Goal: Understand process/instructions: Learn how to perform a task or action

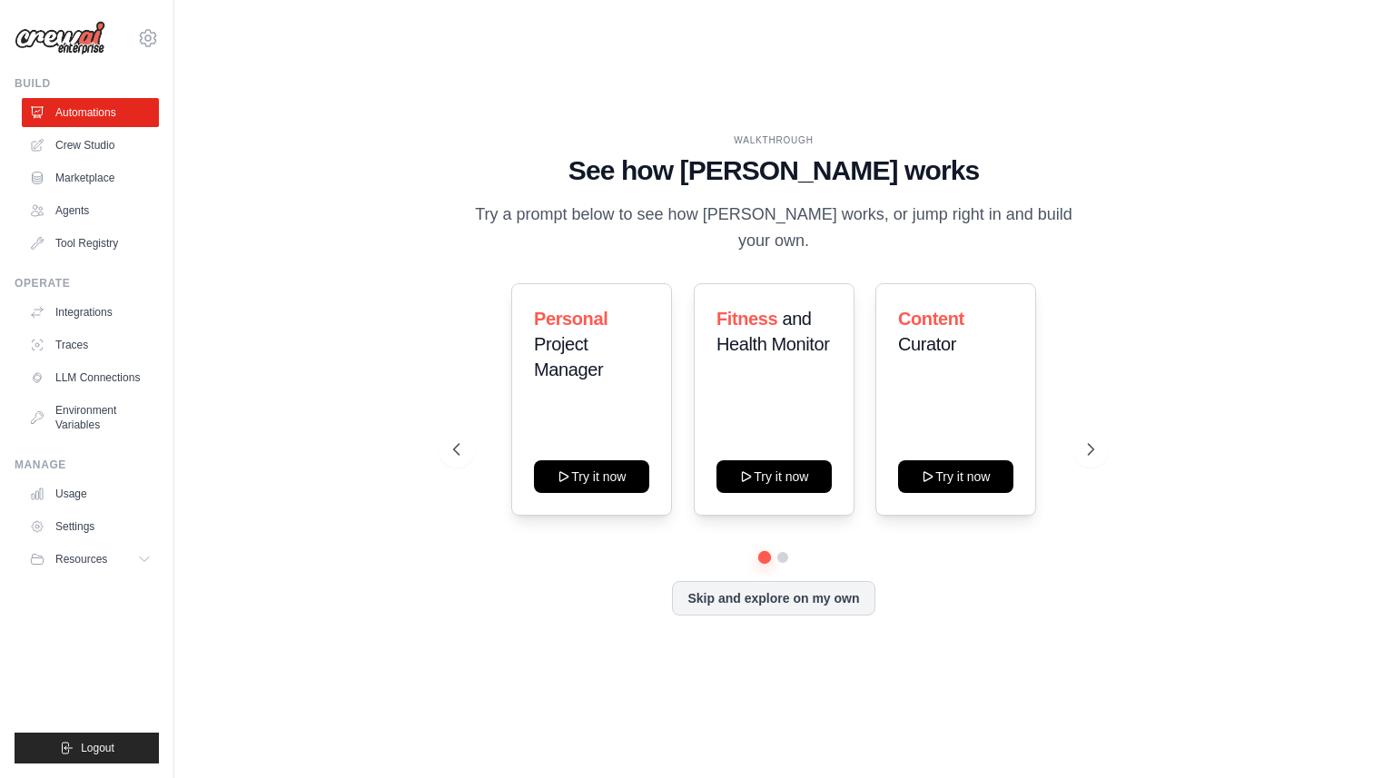
click at [1097, 440] on icon at bounding box center [1091, 449] width 18 height 18
click at [1089, 440] on icon at bounding box center [1092, 449] width 18 height 18
click at [1088, 440] on icon at bounding box center [1092, 449] width 18 height 18
click at [638, 479] on div "Learning and Skill Development Try it now" at bounding box center [591, 399] width 161 height 232
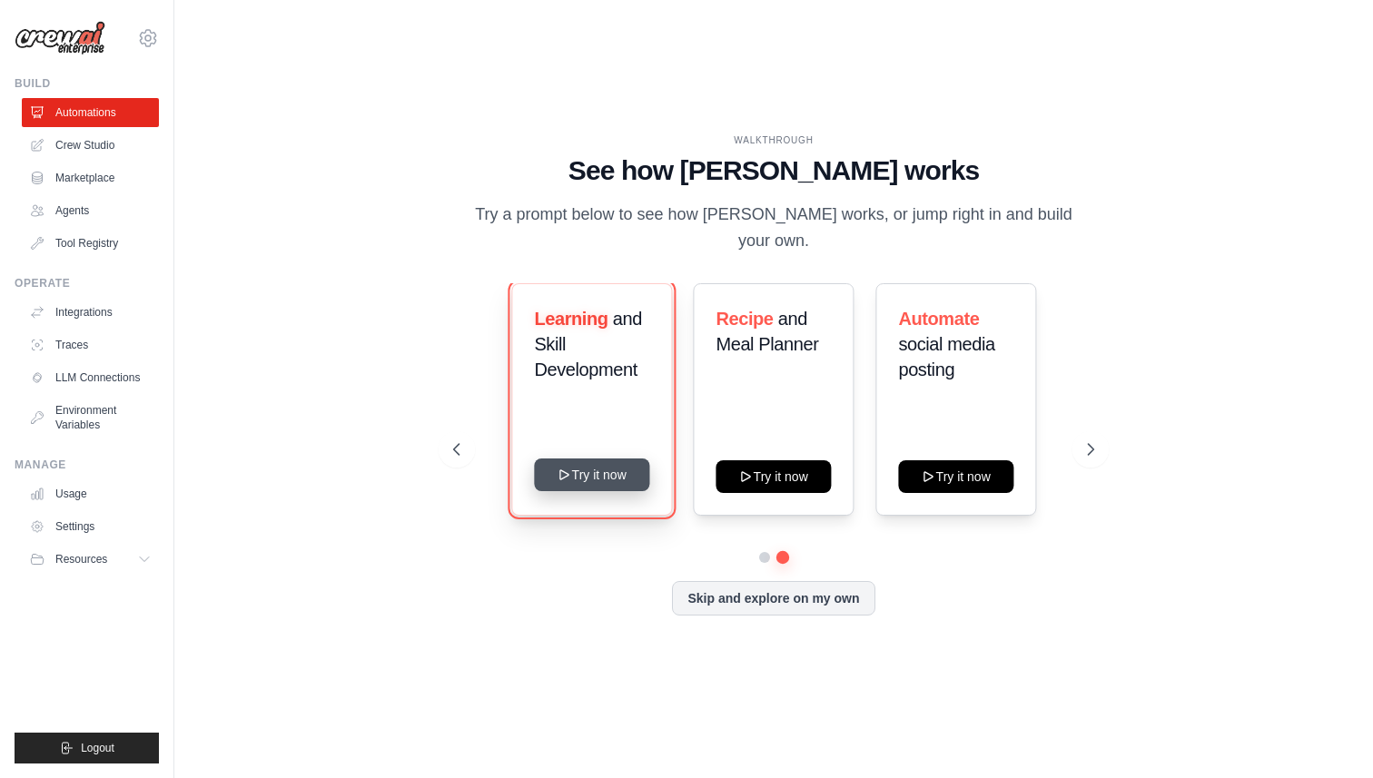
click at [592, 468] on button "Try it now" at bounding box center [591, 475] width 115 height 33
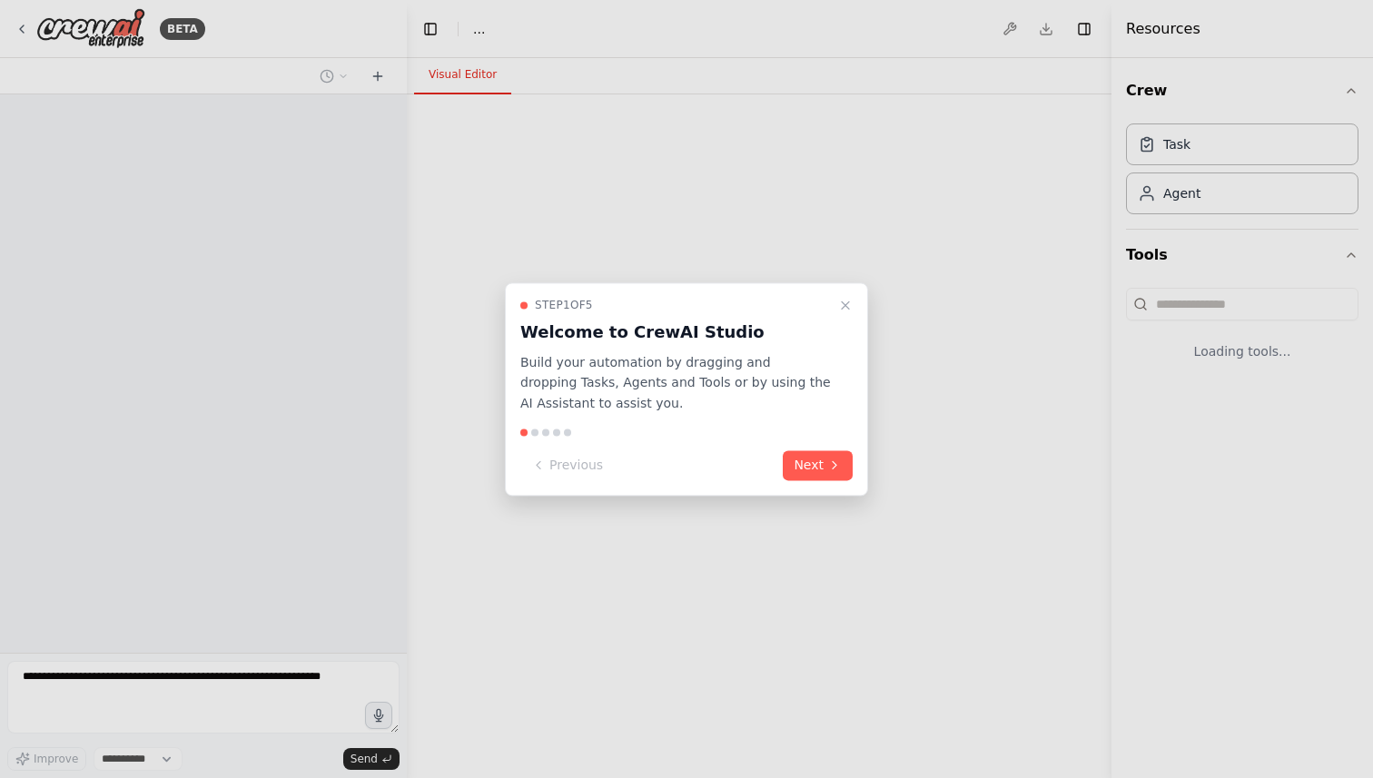
select select "****"
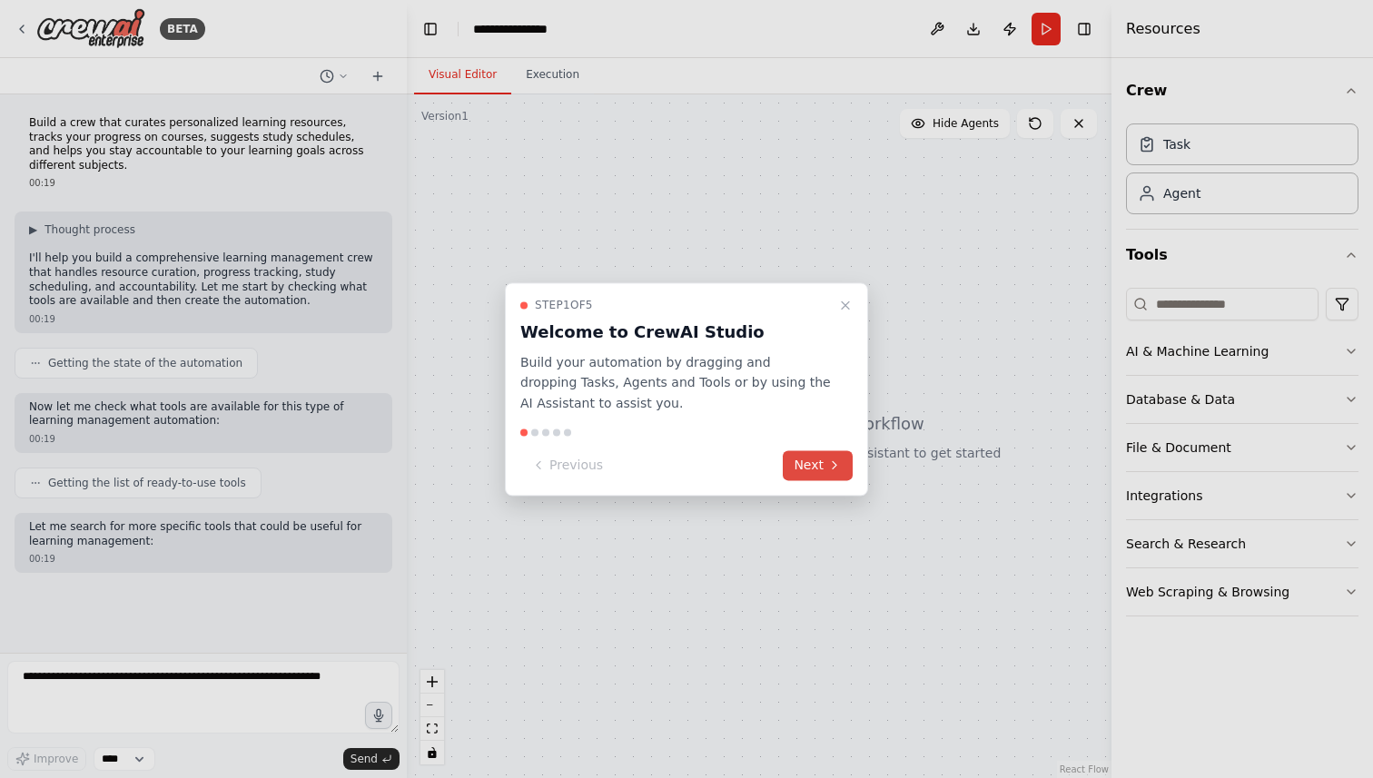
scroll to position [12, 0]
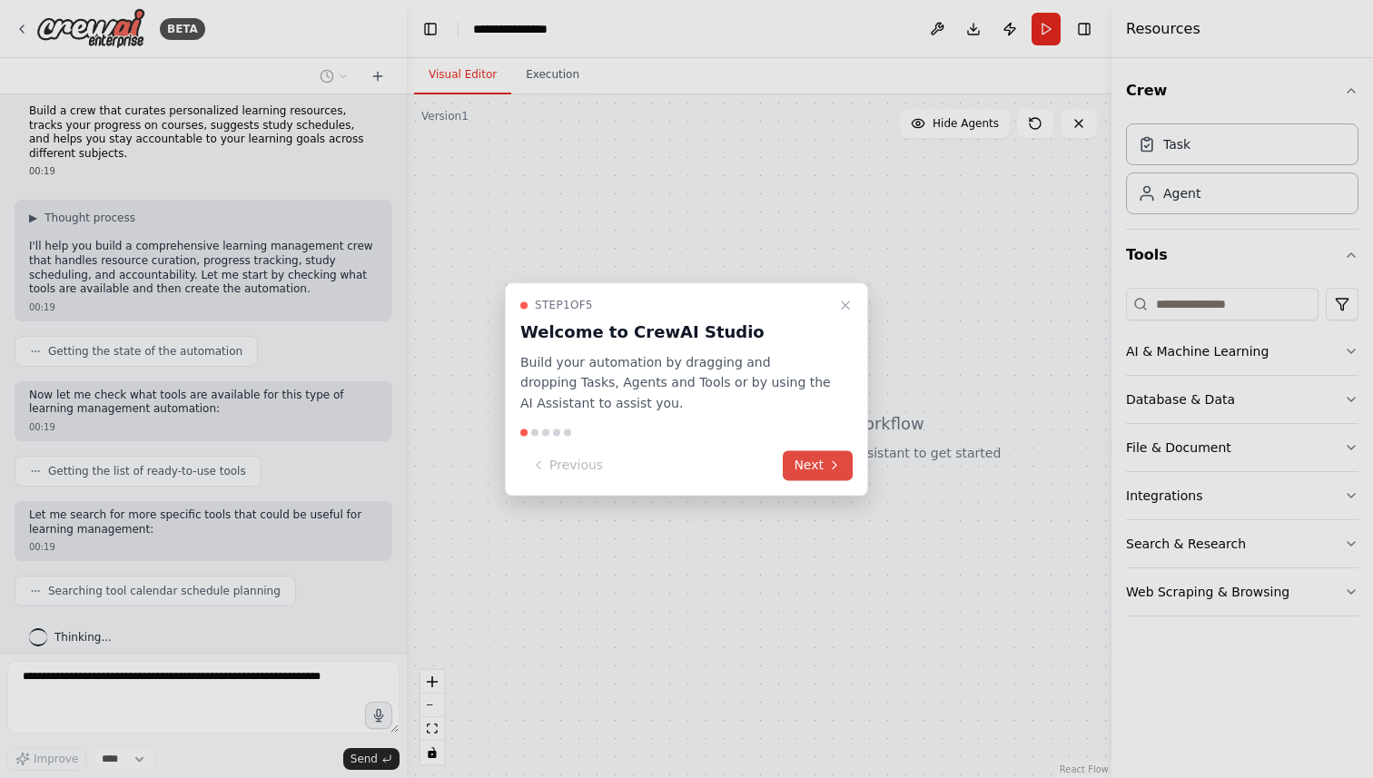
click at [799, 464] on button "Next" at bounding box center [818, 465] width 70 height 30
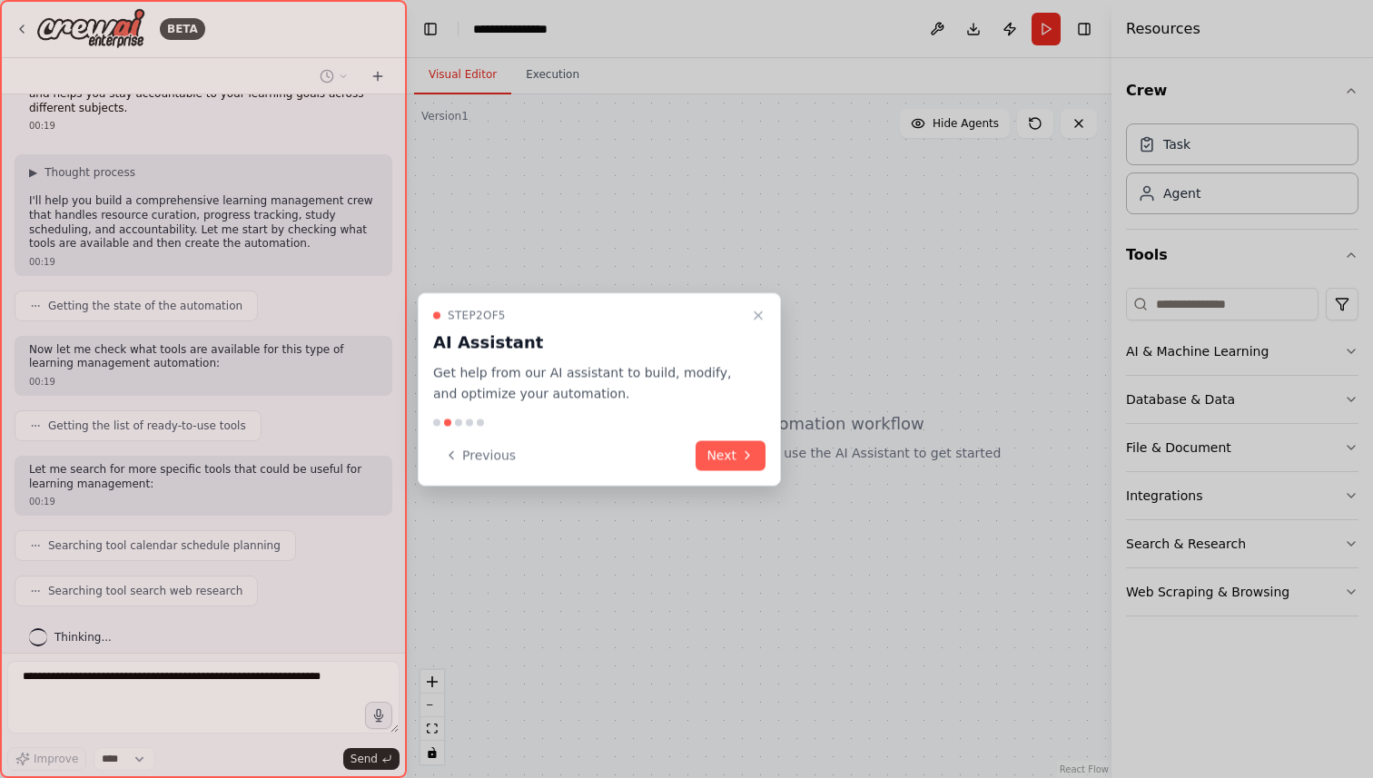
scroll to position [103, 0]
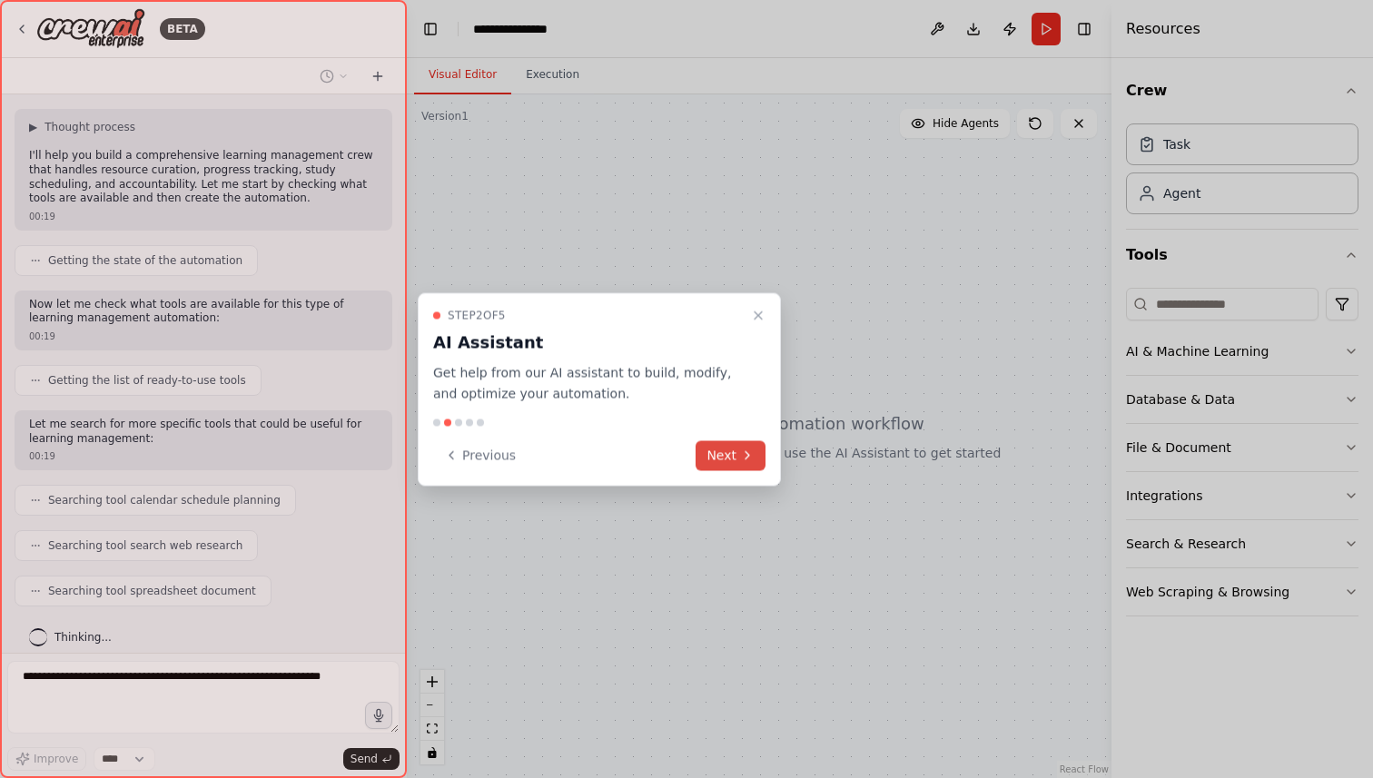
click at [746, 457] on icon at bounding box center [747, 456] width 15 height 15
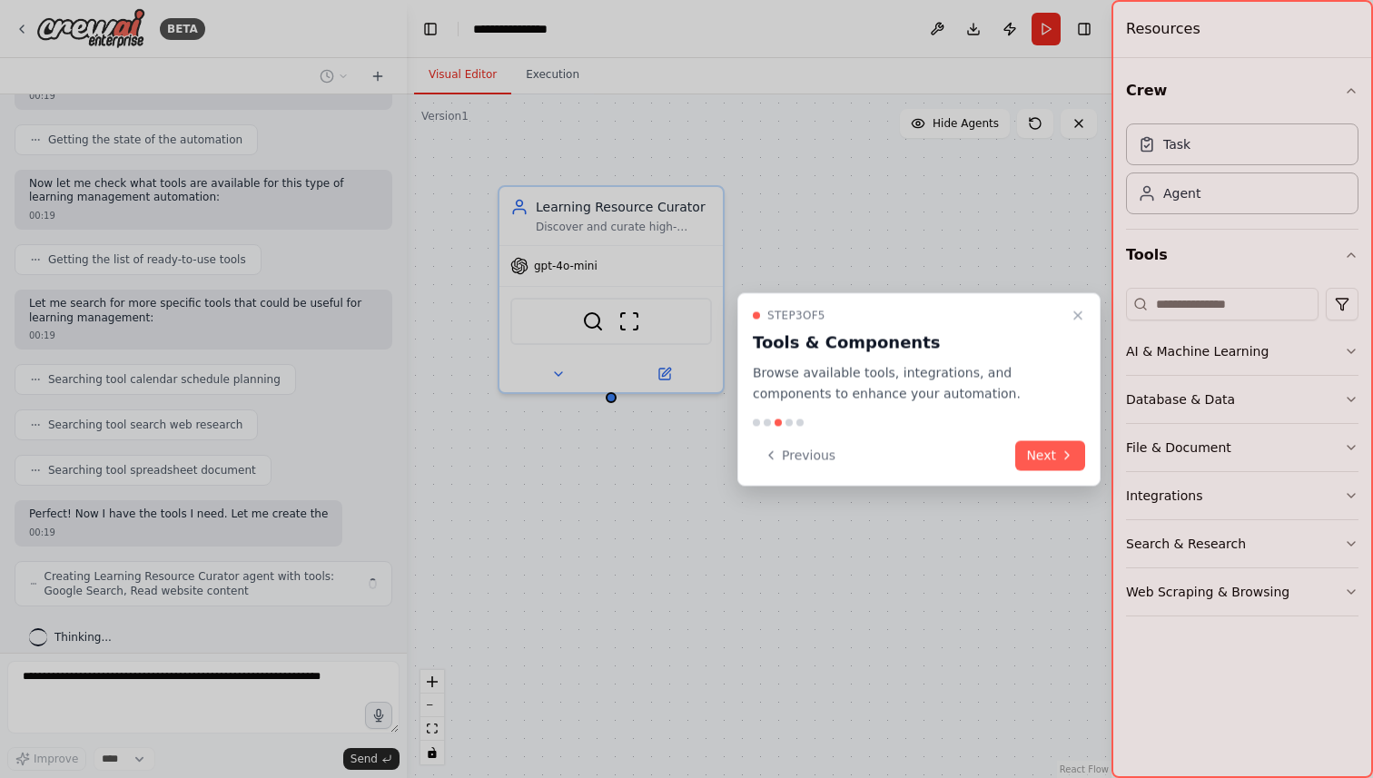
scroll to position [237, 0]
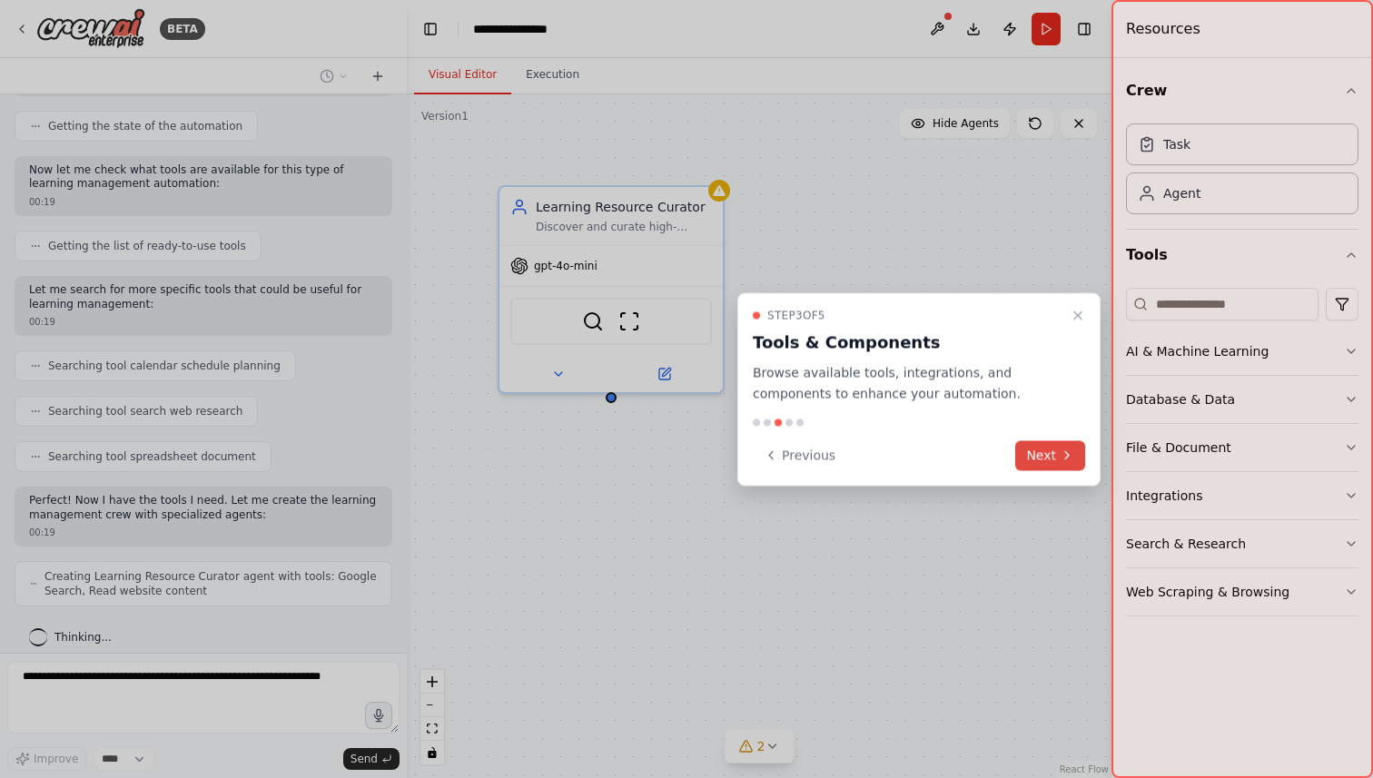
click at [1030, 441] on button "Next" at bounding box center [1050, 455] width 70 height 30
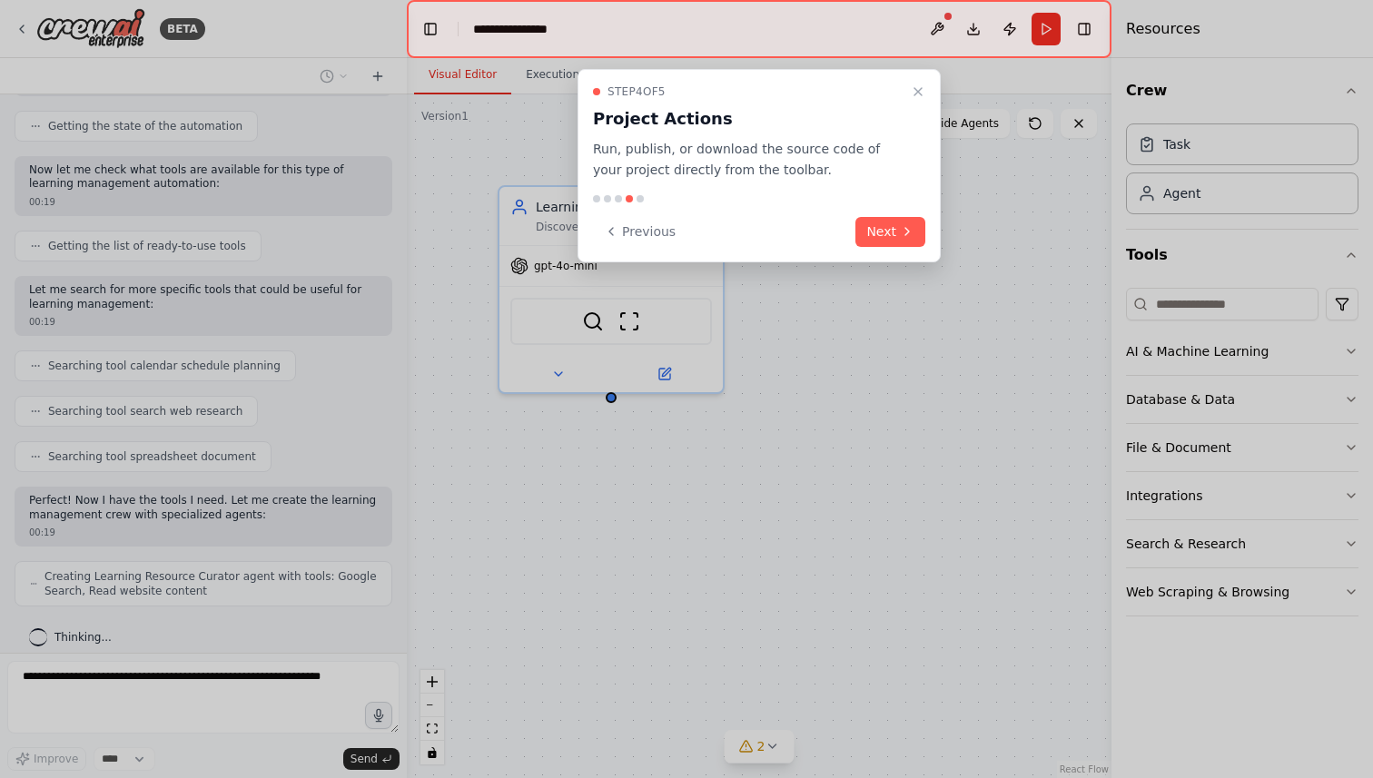
scroll to position [297, 0]
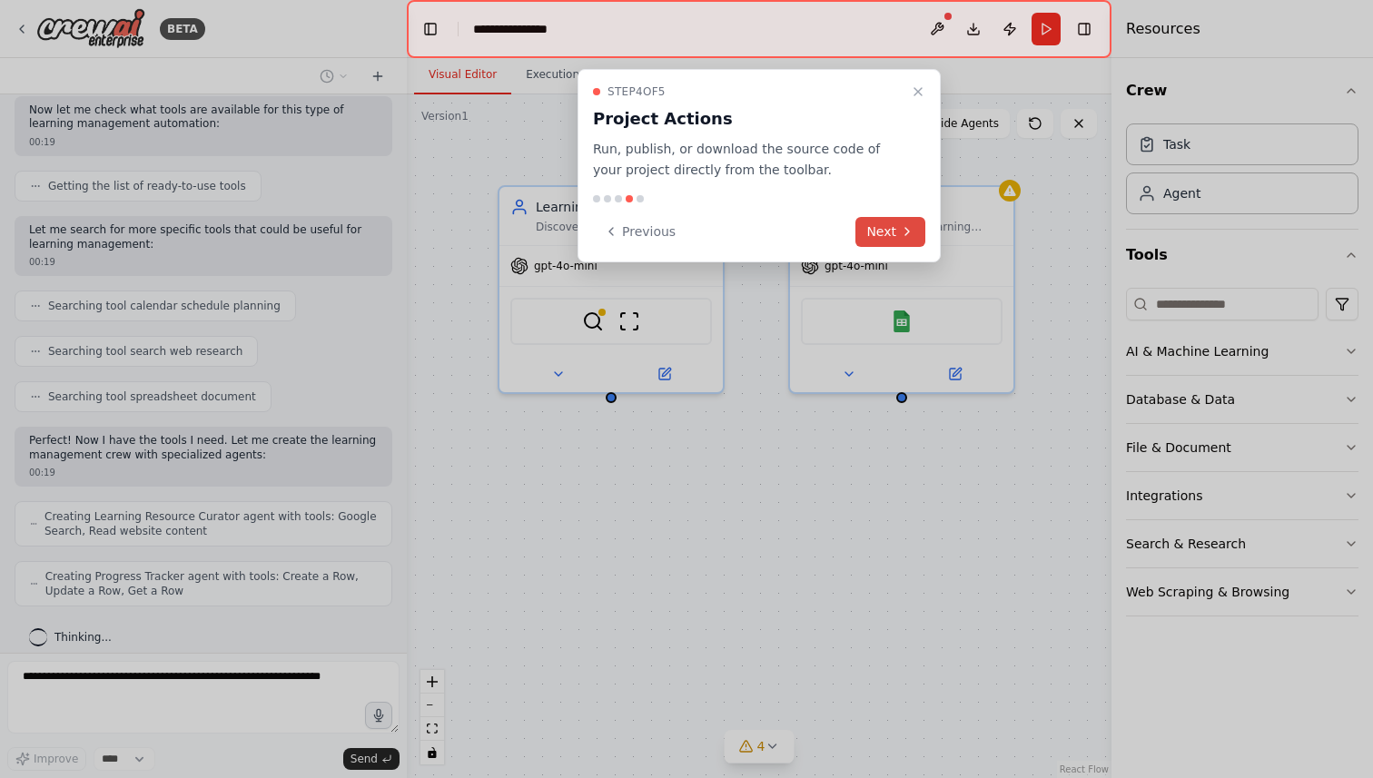
click at [879, 226] on button "Next" at bounding box center [890, 232] width 70 height 30
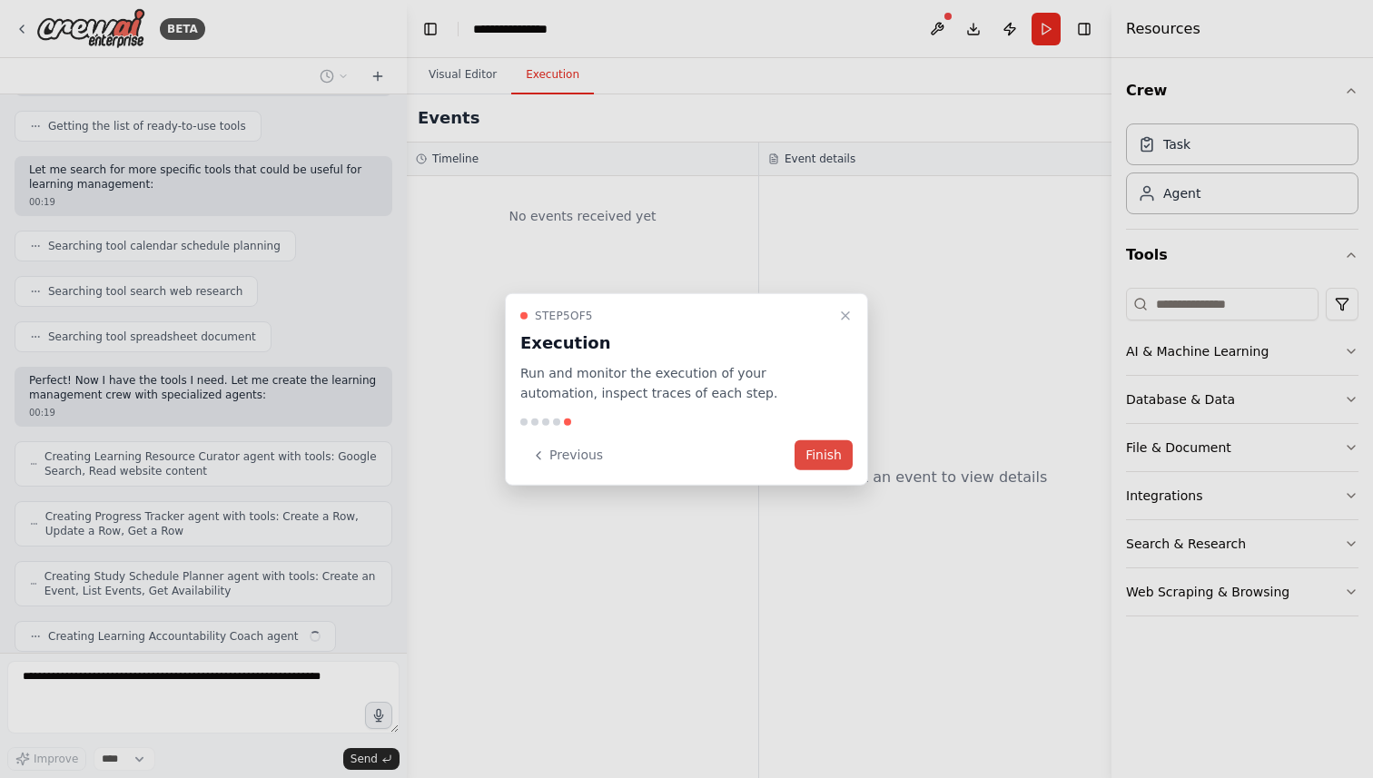
scroll to position [402, 0]
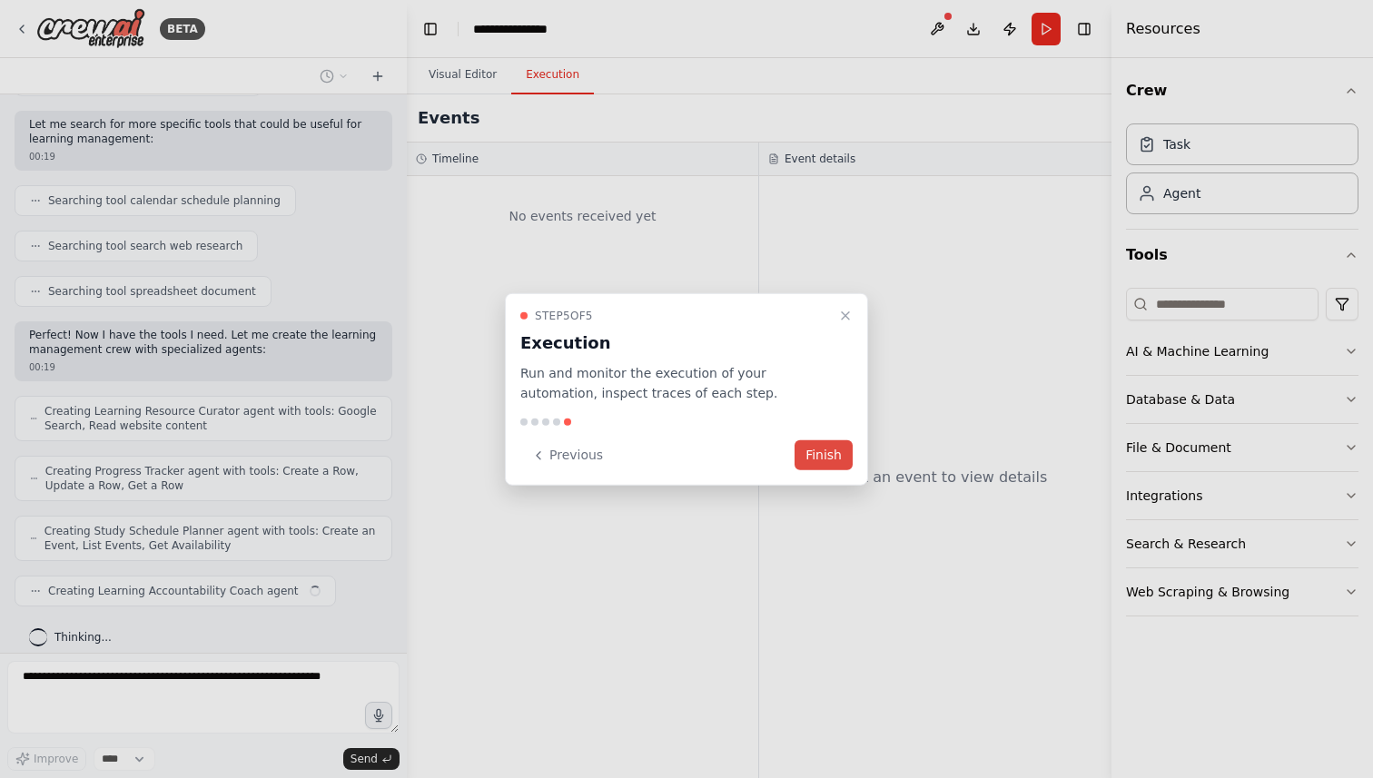
click at [809, 451] on button "Finish" at bounding box center [824, 455] width 58 height 30
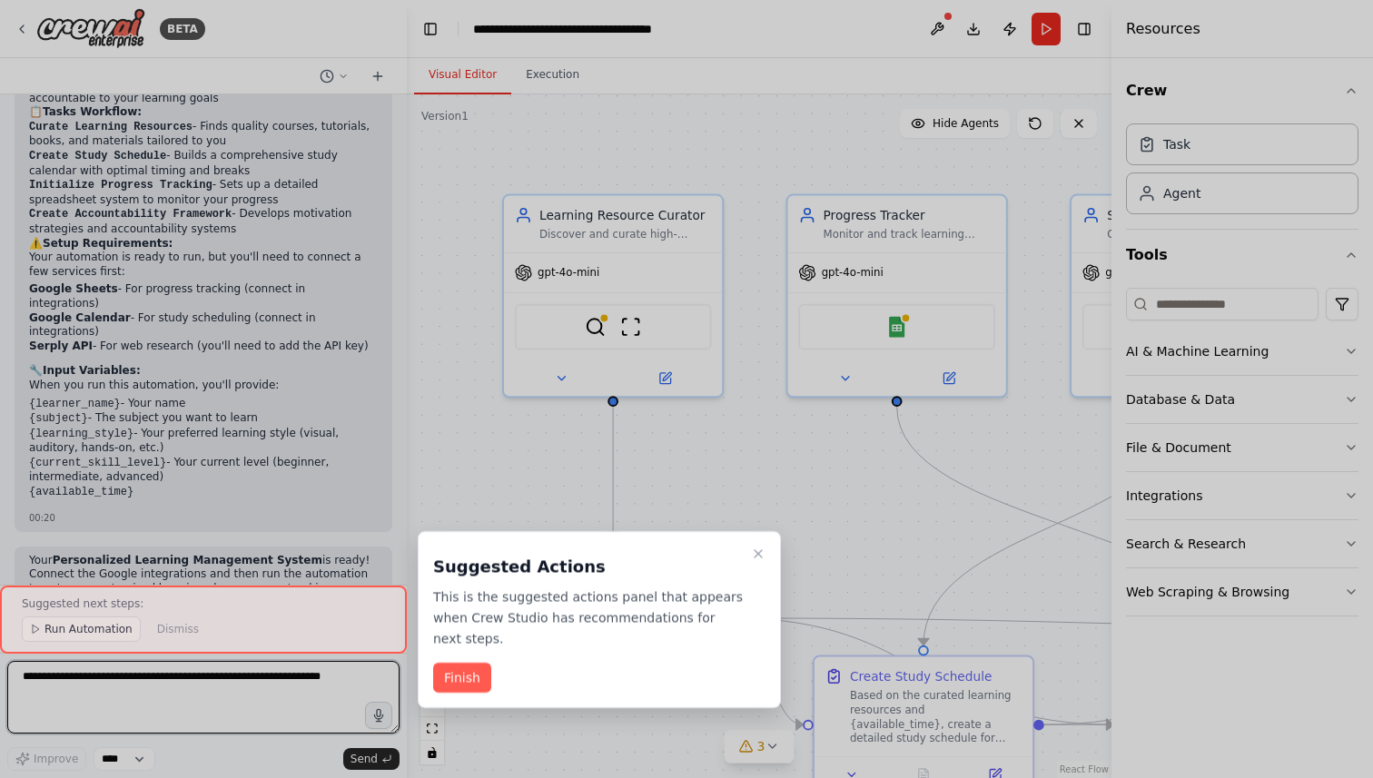
scroll to position [1540, 0]
